Goal: Task Accomplishment & Management: Use online tool/utility

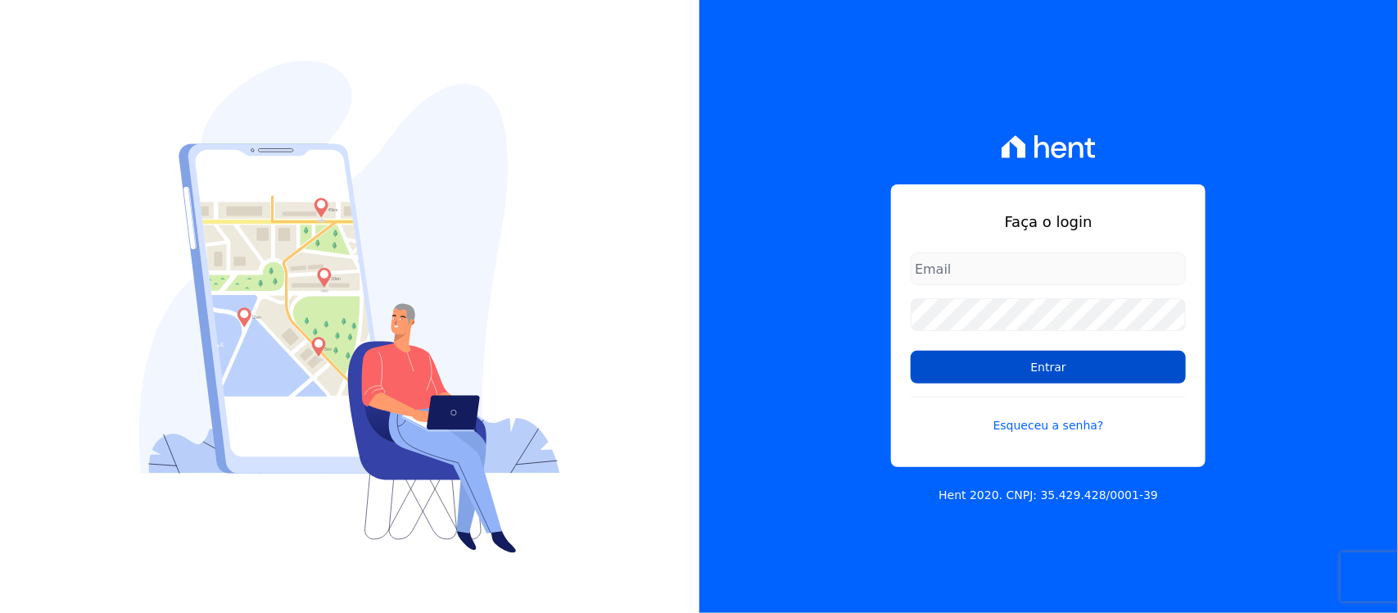
type input "[PERSON_NAME][EMAIL_ADDRESS][PERSON_NAME][DOMAIN_NAME]"
click at [991, 378] on input "Entrar" at bounding box center [1048, 367] width 275 height 33
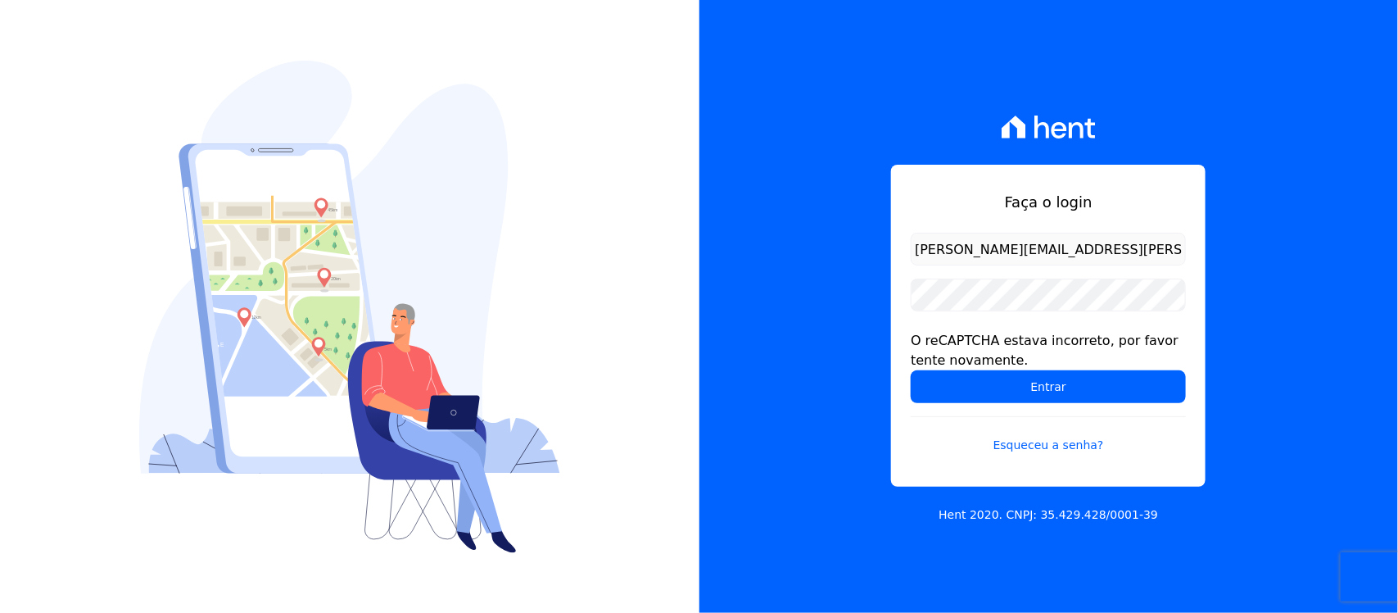
click at [991, 378] on input "Entrar" at bounding box center [1048, 386] width 275 height 33
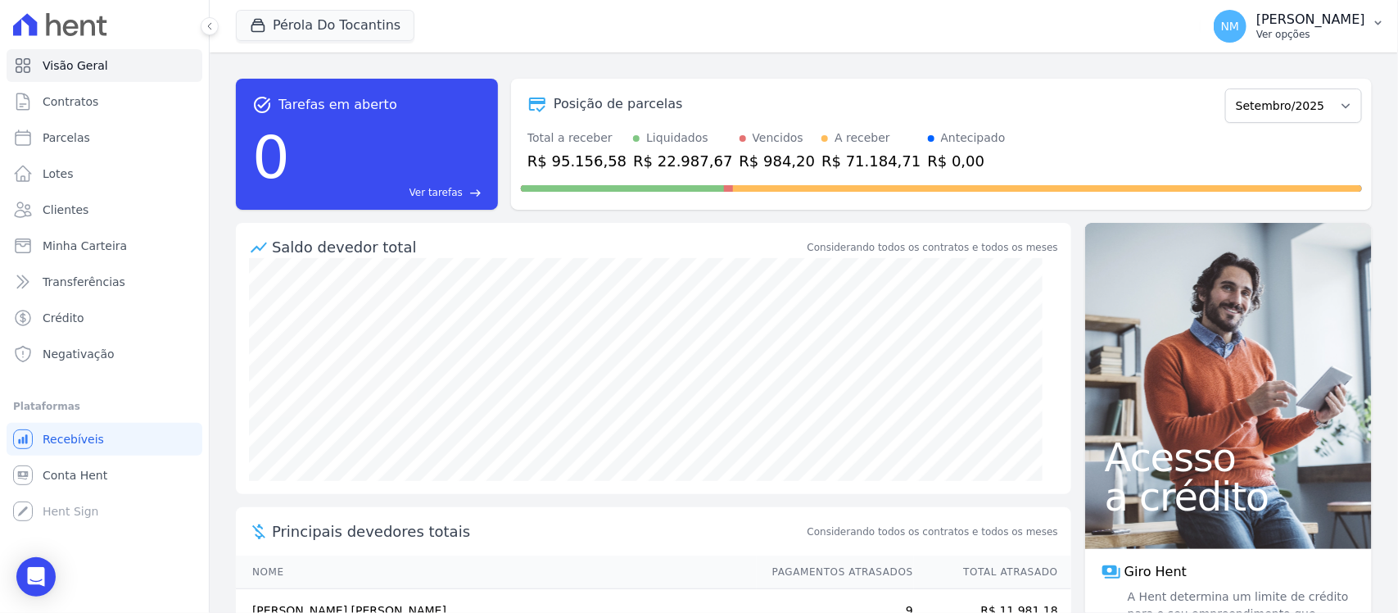
click at [1375, 20] on icon "button" at bounding box center [1378, 22] width 13 height 13
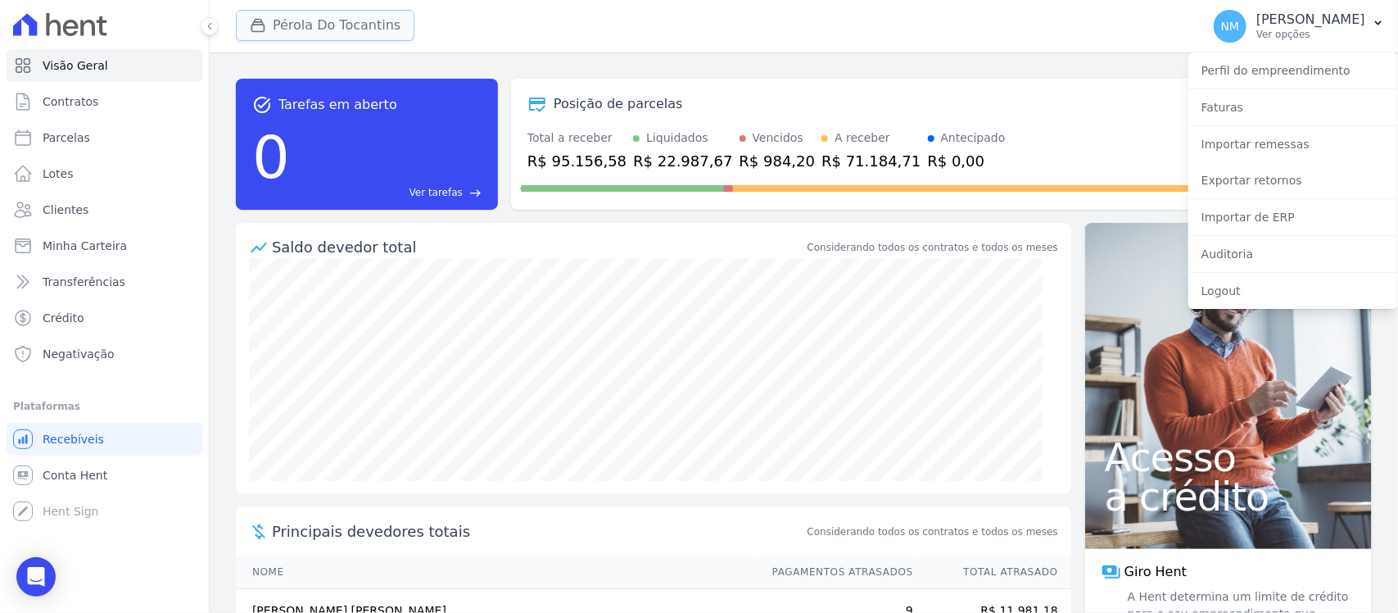
click at [314, 12] on button "Pérola Do Tocantins" at bounding box center [325, 25] width 179 height 31
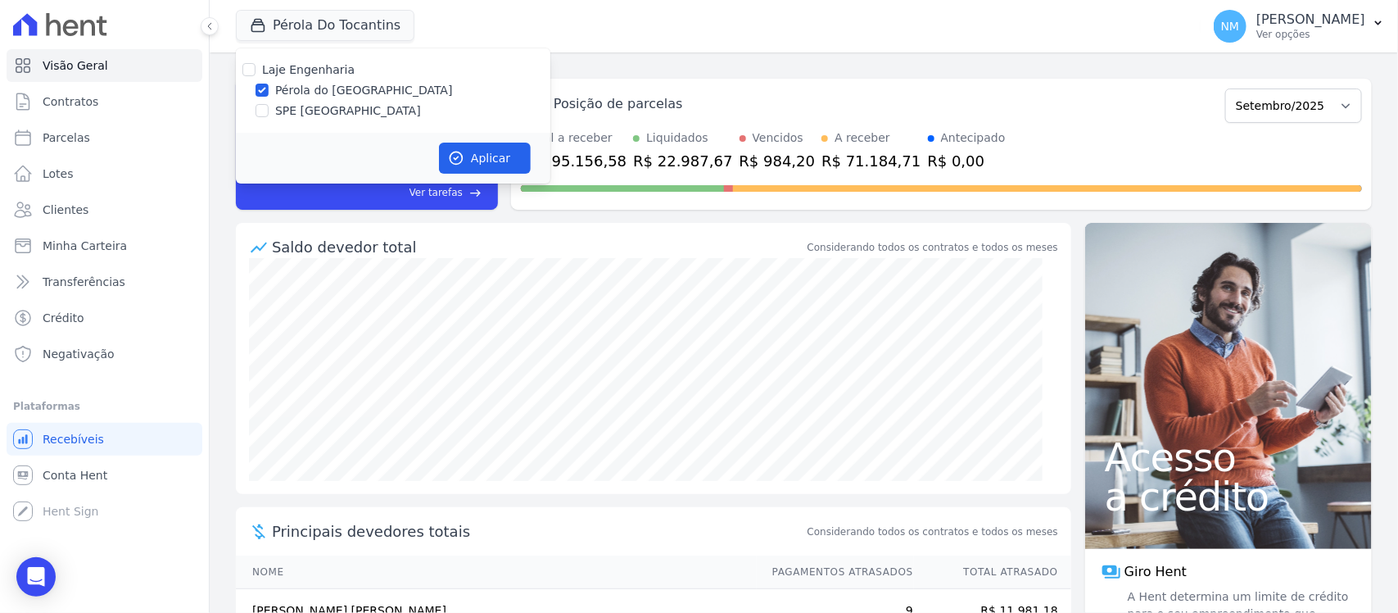
click at [292, 107] on label "SPE [GEOGRAPHIC_DATA]" at bounding box center [348, 110] width 146 height 17
click at [269, 107] on input "SPE [GEOGRAPHIC_DATA]" at bounding box center [262, 110] width 13 height 13
checkbox input "true"
click at [296, 92] on label "Pérola do [GEOGRAPHIC_DATA]" at bounding box center [364, 90] width 178 height 17
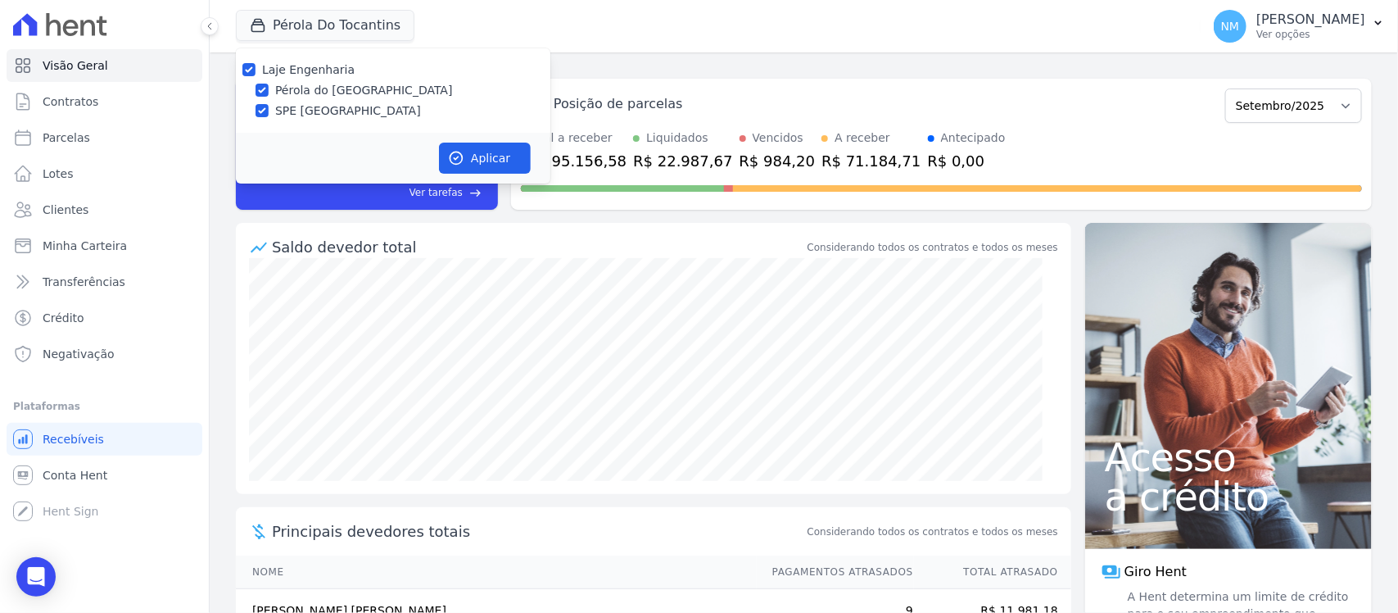
click at [269, 92] on input "Pérola do [GEOGRAPHIC_DATA]" at bounding box center [262, 90] width 13 height 13
checkbox input "false"
click at [480, 158] on button "Aplicar" at bounding box center [485, 158] width 92 height 31
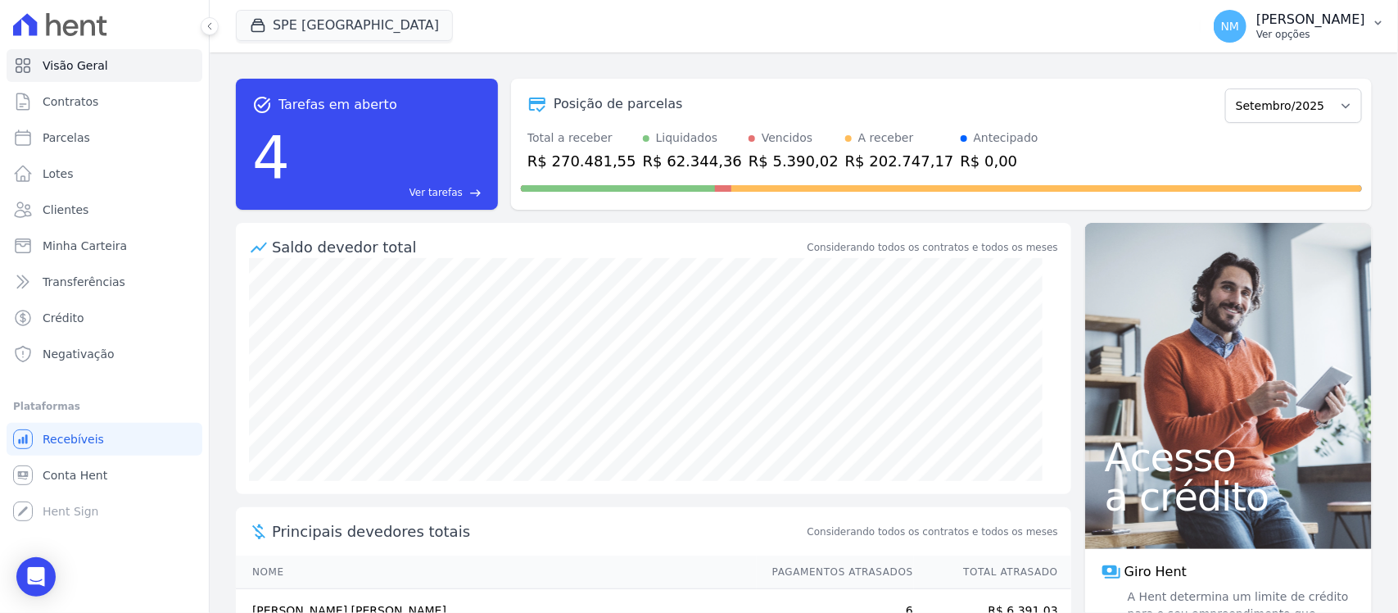
click at [1370, 20] on button "NM Nilda Moura Ver opções" at bounding box center [1299, 26] width 197 height 46
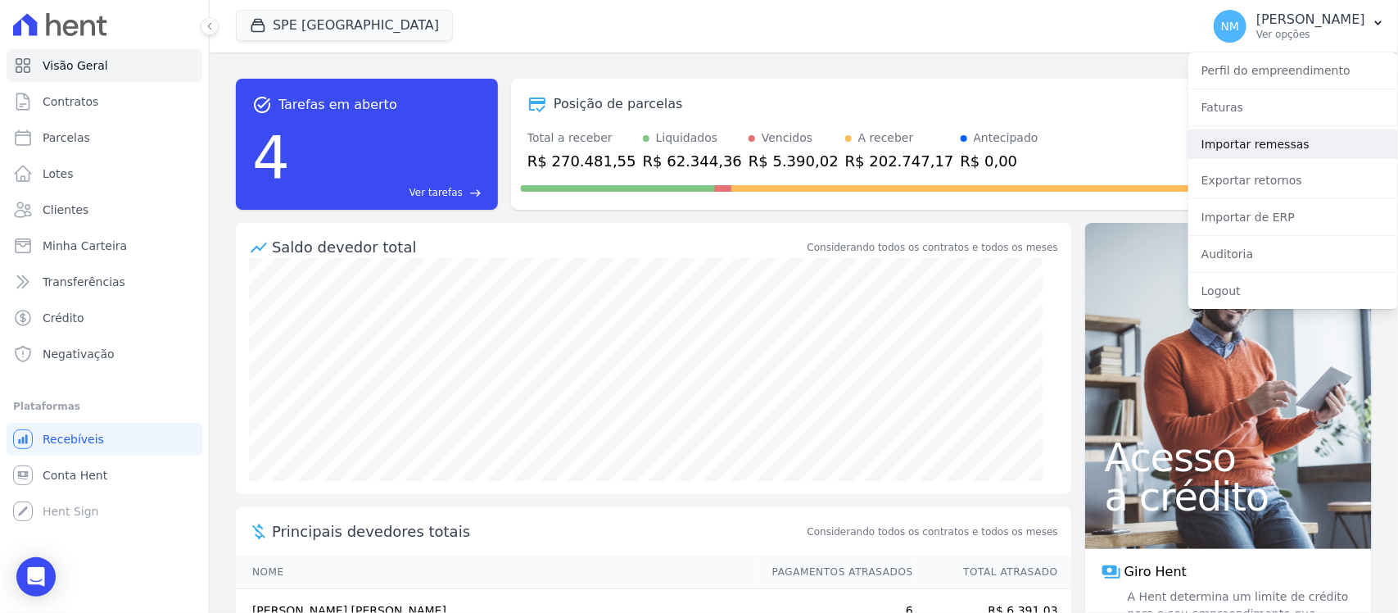
click at [1246, 144] on link "Importar remessas" at bounding box center [1294, 143] width 210 height 29
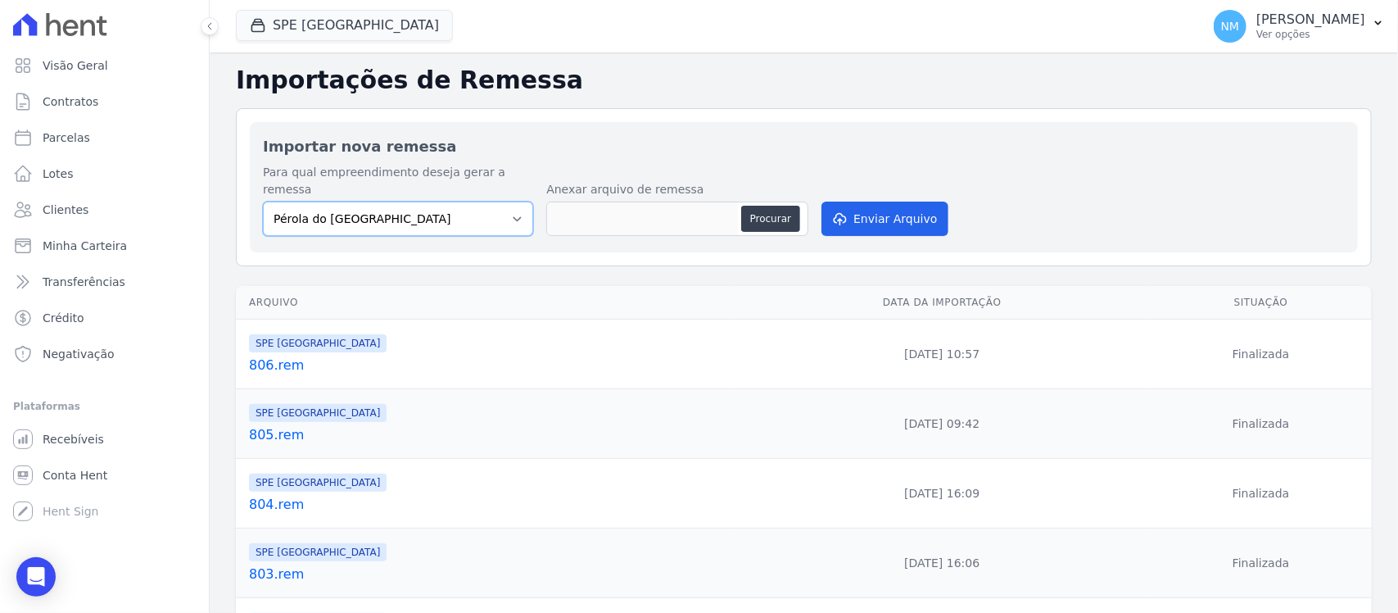
click at [515, 202] on select "Pérola do Tocantins SPE Montenegro" at bounding box center [398, 219] width 270 height 34
select select "168bdd06-a3dd-4988-b5a9-b0a7c7bf8968"
click at [263, 202] on select "Pérola do Tocantins SPE Montenegro" at bounding box center [398, 219] width 270 height 34
click at [764, 209] on button "Procurar" at bounding box center [770, 219] width 59 height 26
type input "807.rem"
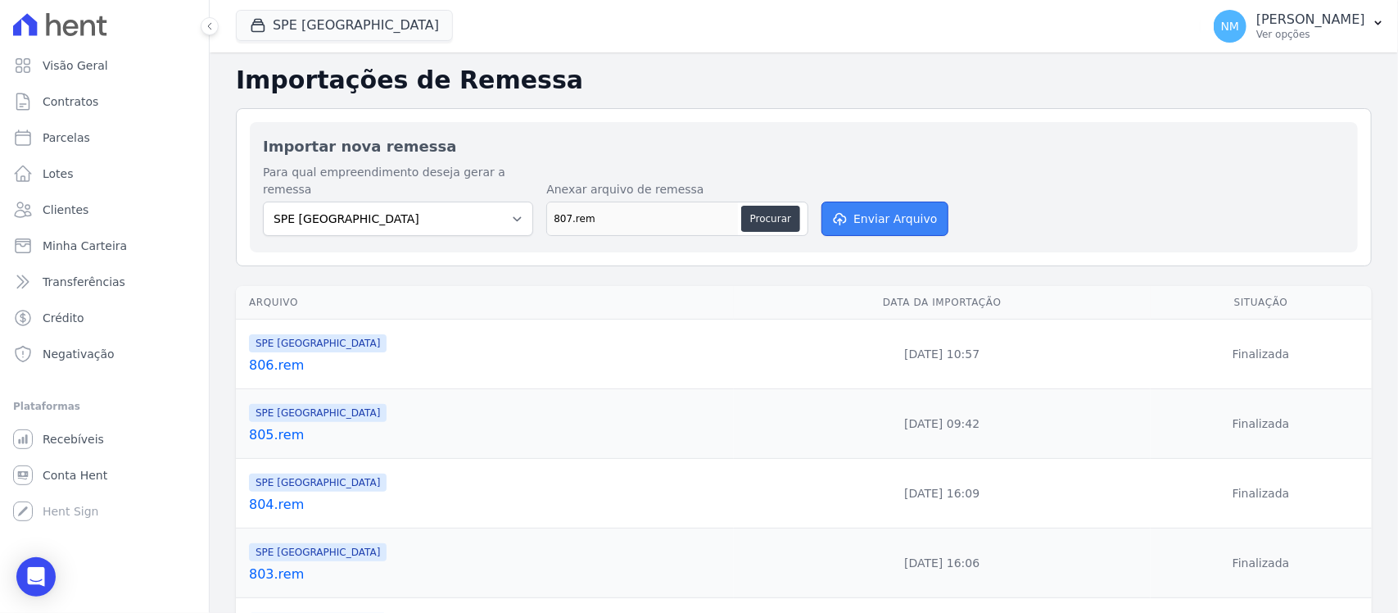
click at [899, 202] on button "Enviar Arquivo" at bounding box center [885, 219] width 126 height 34
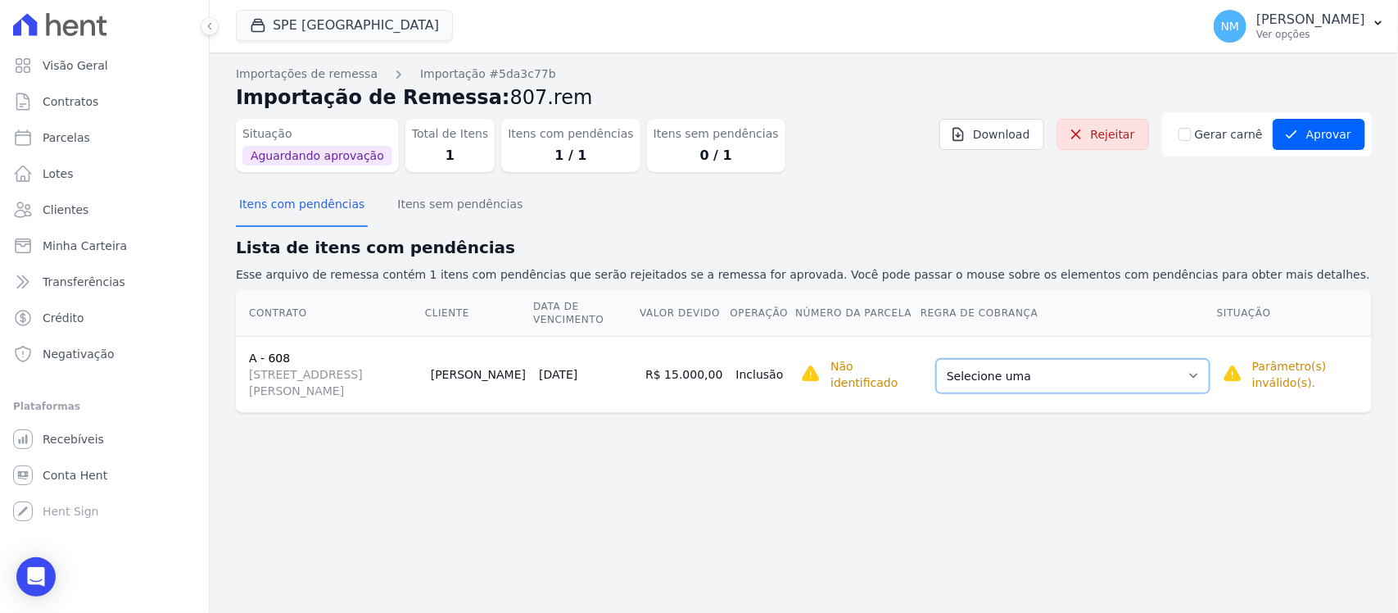
click at [1198, 377] on select "Selecione uma Nova Parcela Avulsa Parcela Avulsa Existente Sinal (1 X R$ 500,09…" at bounding box center [1073, 376] width 274 height 34
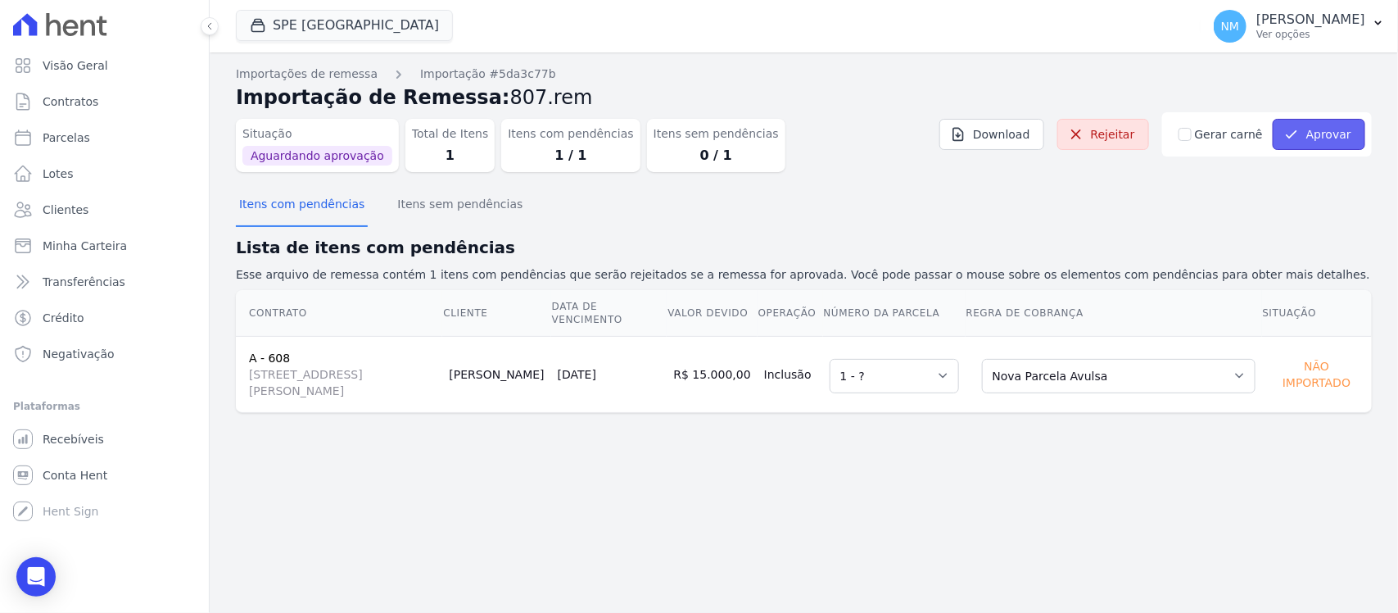
click at [1327, 140] on button "Aprovar" at bounding box center [1319, 134] width 93 height 31
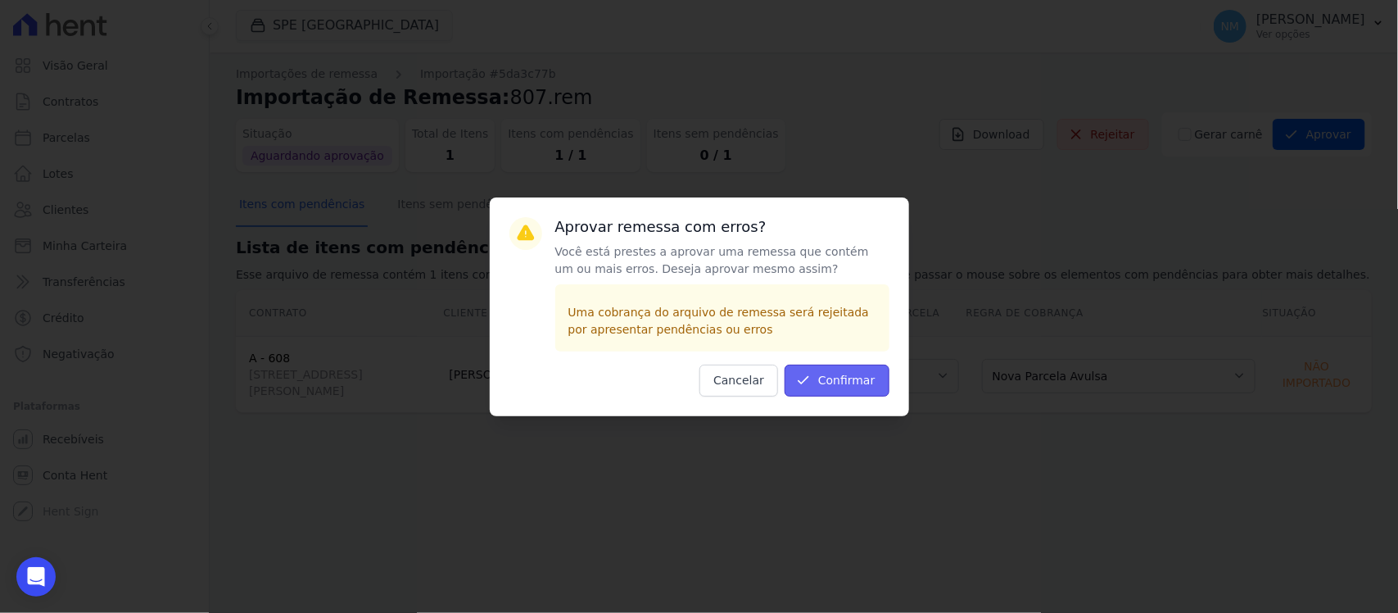
click at [821, 382] on button "Confirmar" at bounding box center [837, 381] width 105 height 32
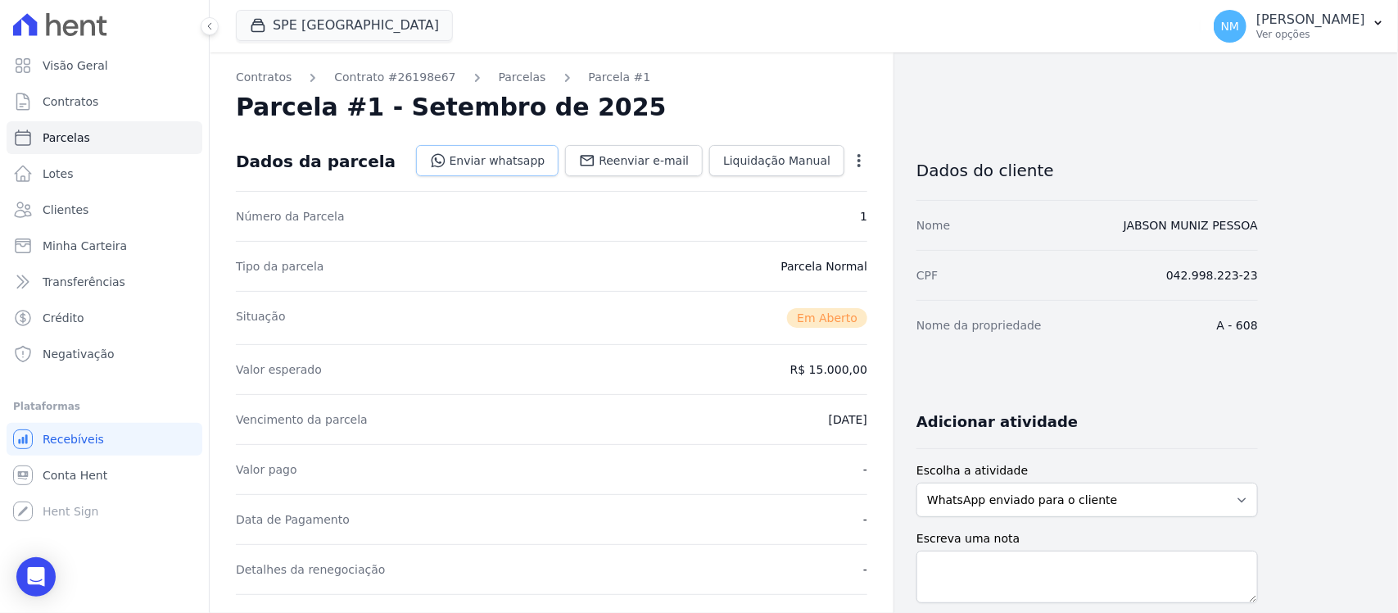
click at [501, 164] on link "Enviar whatsapp" at bounding box center [487, 160] width 143 height 31
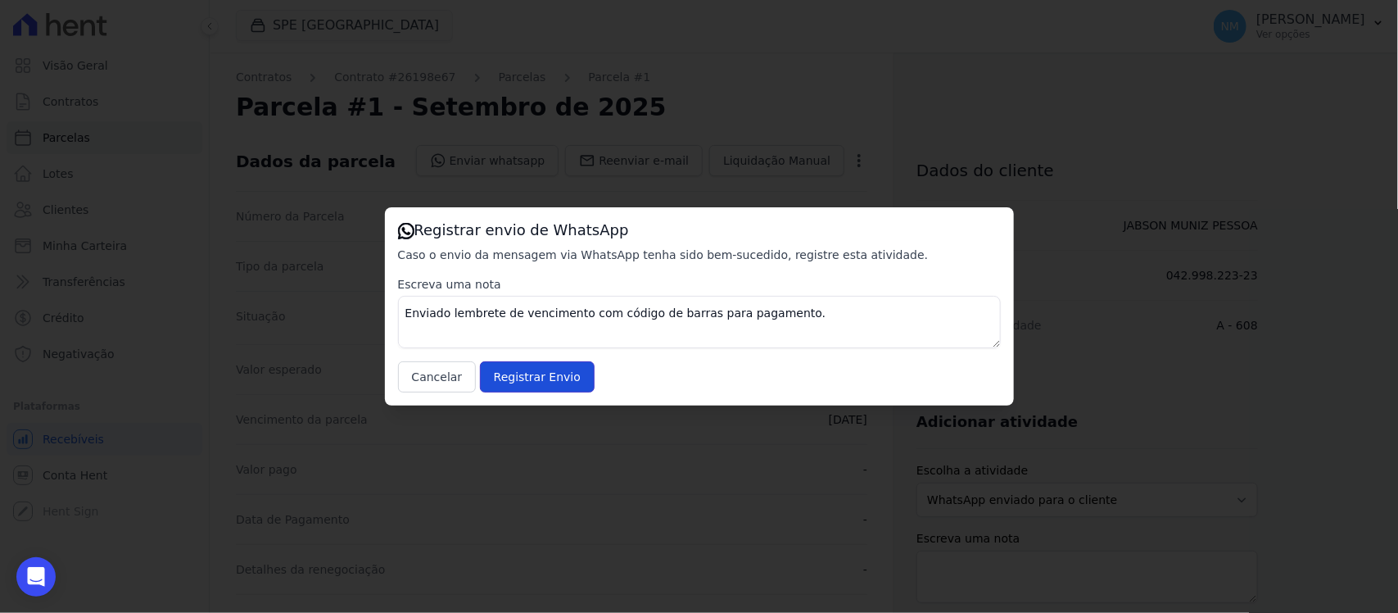
drag, startPoint x: 542, startPoint y: 374, endPoint x: 669, endPoint y: 428, distance: 138.5
click at [543, 374] on input "Registrar Envio" at bounding box center [537, 376] width 115 height 31
